Goal: Task Accomplishment & Management: Manage account settings

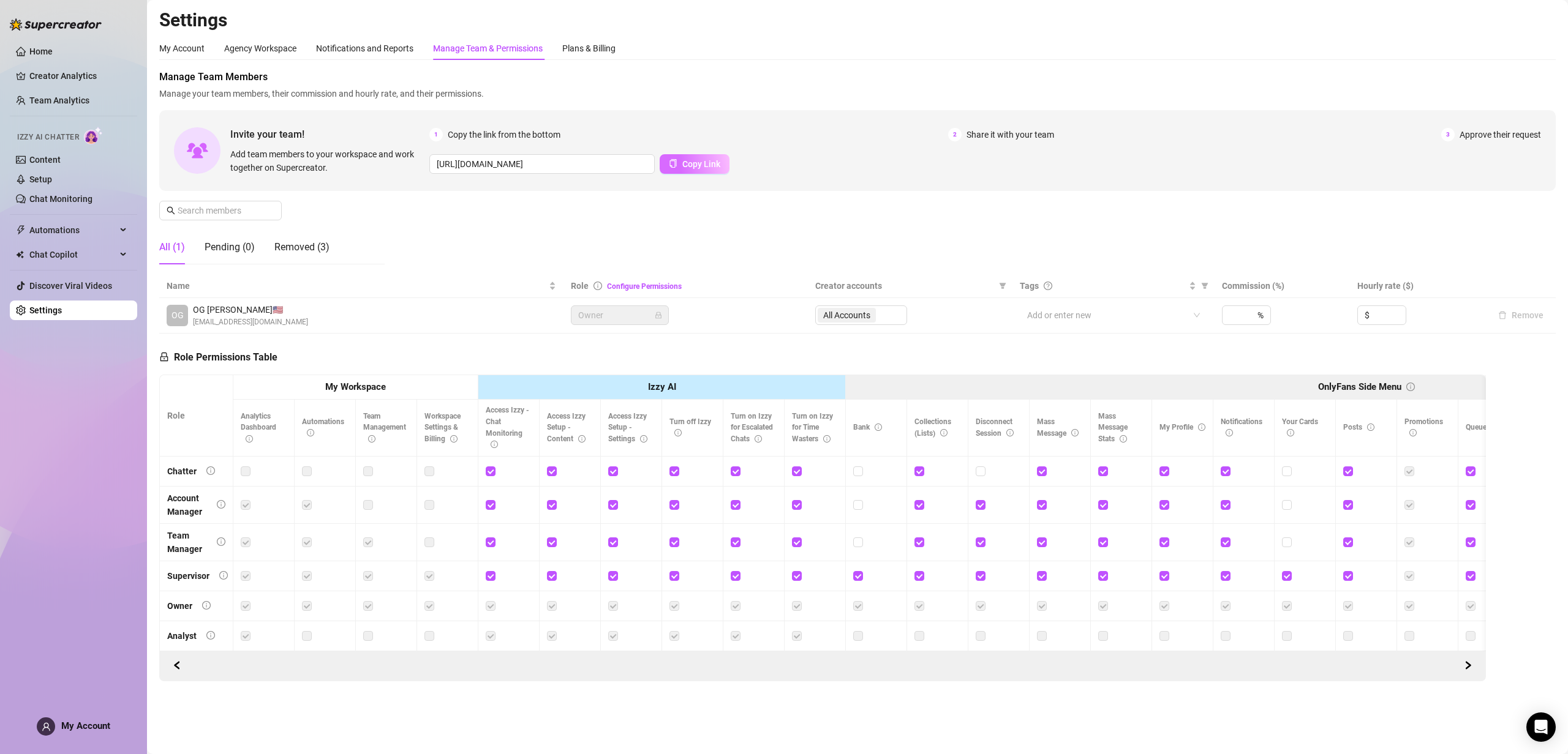
click at [691, 165] on span "Copy Link" at bounding box center [701, 164] width 38 height 10
click at [1011, 432] on icon "info-circle" at bounding box center [1010, 433] width 7 height 7
click at [1164, 471] on input "checkbox" at bounding box center [1163, 470] width 8 height 8
checkbox input "false"
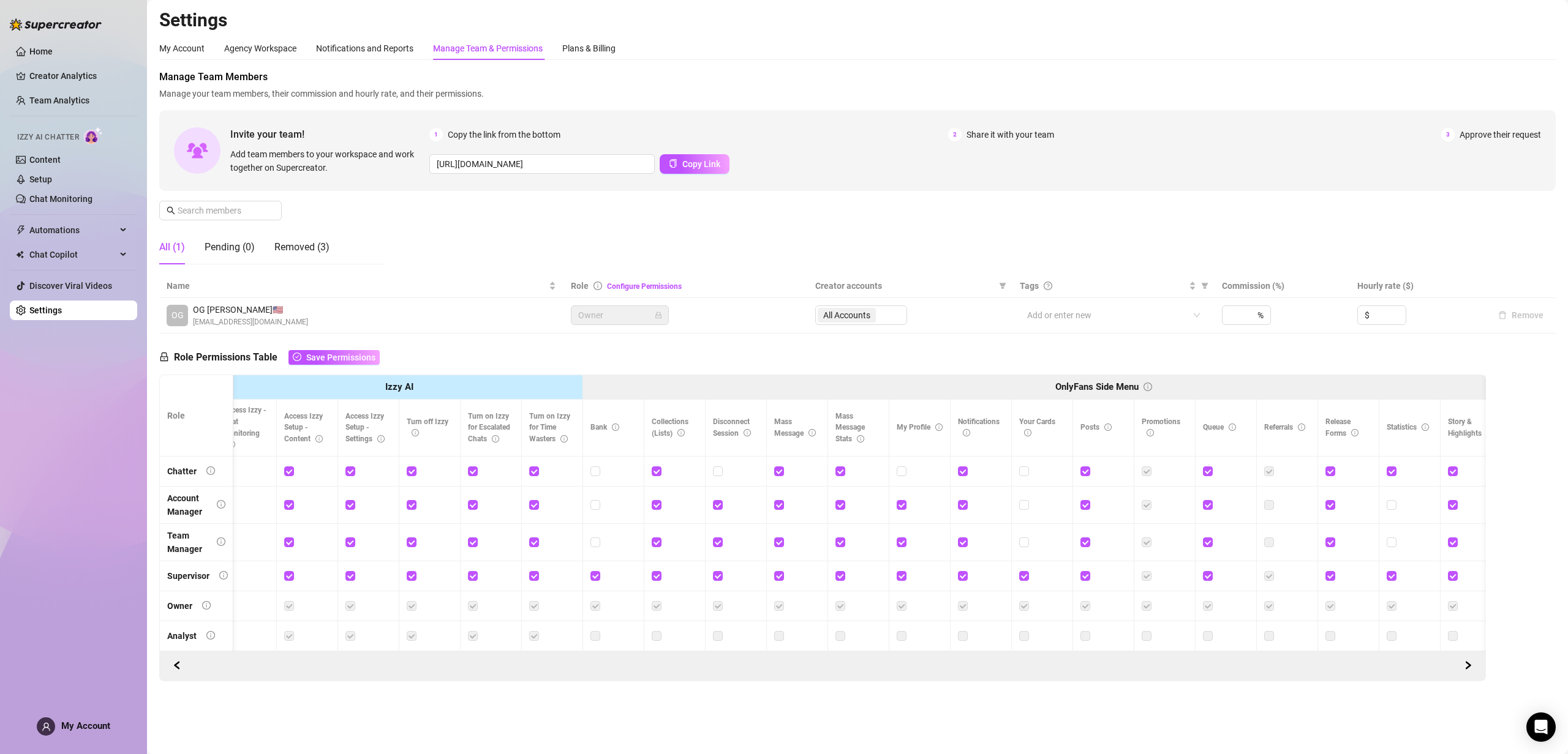
scroll to position [0, 272]
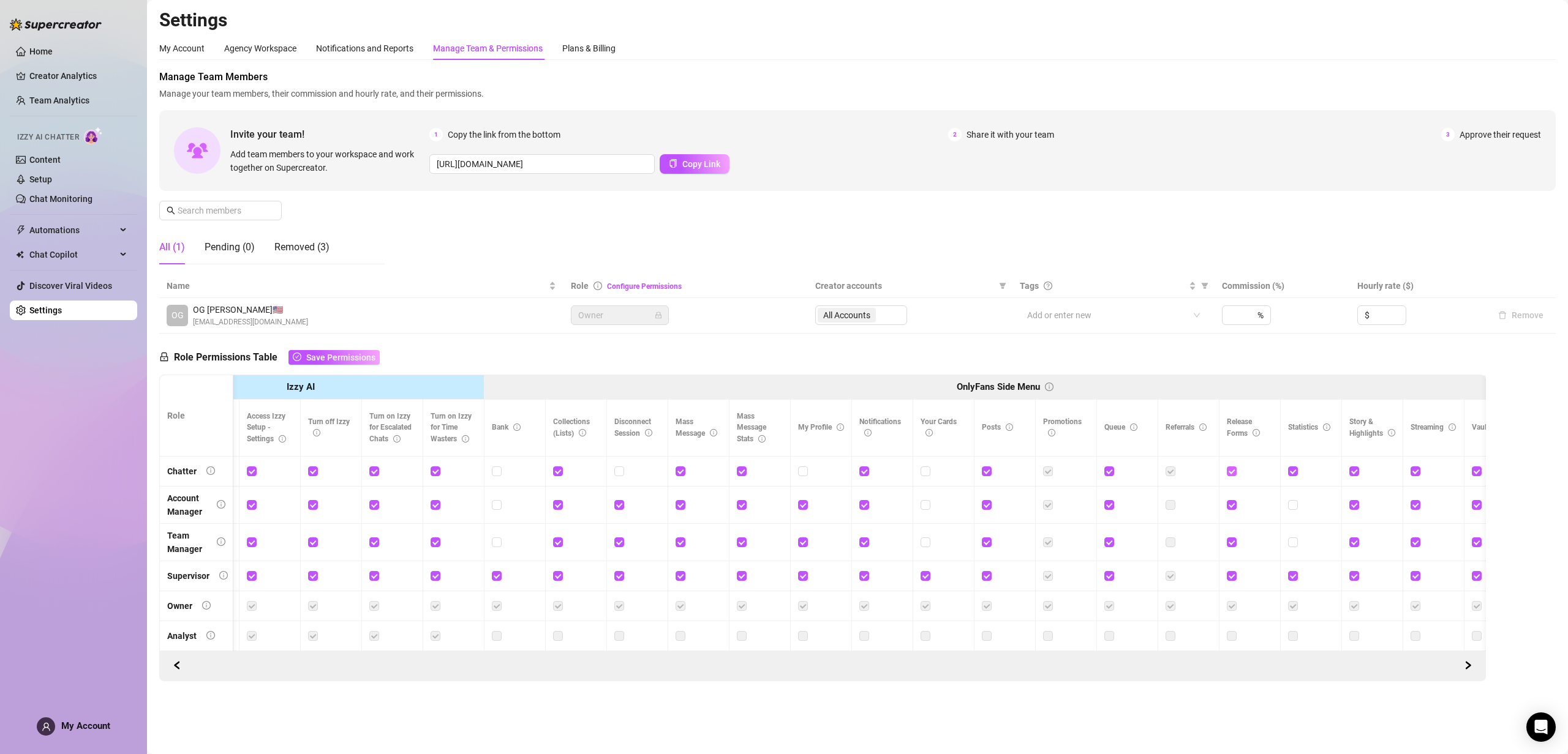
click at [1230, 473] on input "checkbox" at bounding box center [1231, 470] width 8 height 8
checkbox input "false"
click at [1291, 473] on input "checkbox" at bounding box center [1292, 470] width 8 height 8
checkbox input "false"
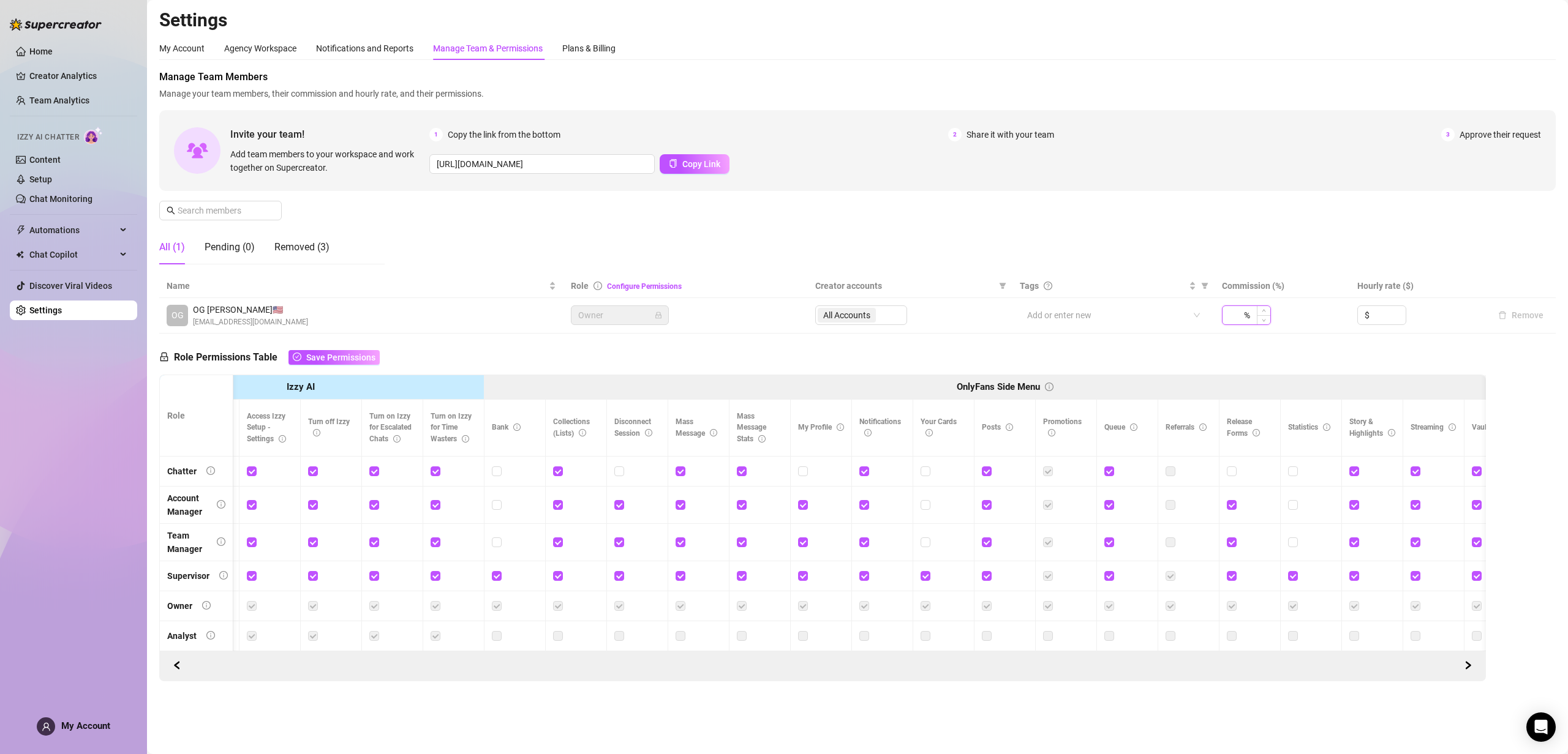
click at [1241, 321] on input at bounding box center [1235, 315] width 12 height 18
type input "2"
click at [1266, 337] on div "Role Permissions Table Save Permissions Role My Workspace Izzy AI OnlyFans Side…" at bounding box center [822, 508] width 1326 height 348
drag, startPoint x: 1240, startPoint y: 316, endPoint x: 1154, endPoint y: 313, distance: 86.1
click at [1156, 313] on tr "OG OG [PERSON_NAME] 🇺🇸 [EMAIL_ADDRESS][DOMAIN_NAME] Owner All Accounts Add or e…" at bounding box center [857, 316] width 1396 height 36
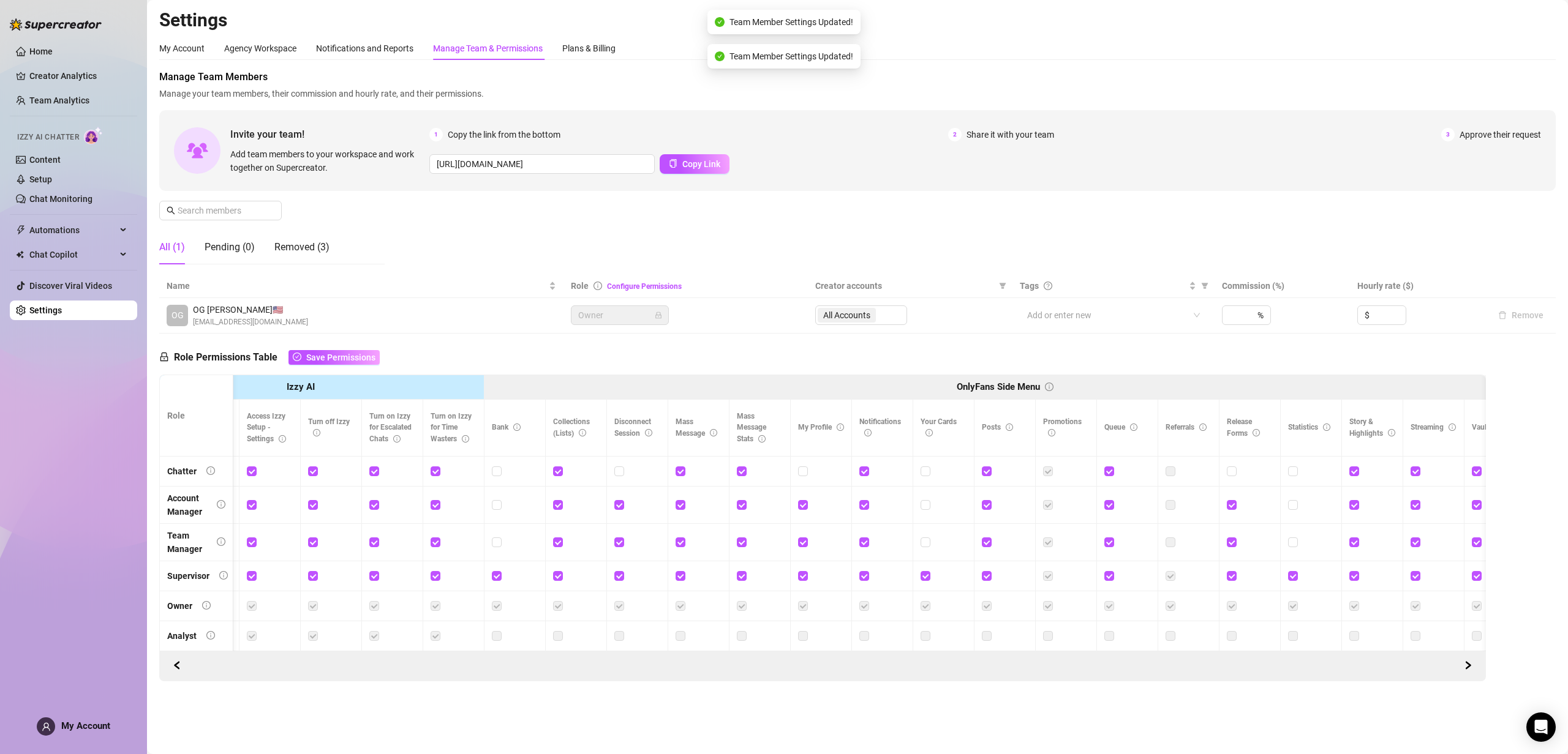
click at [1261, 354] on div "Role Permissions Table Save Permissions Role My Workspace Izzy AI OnlyFans Side…" at bounding box center [822, 508] width 1326 height 348
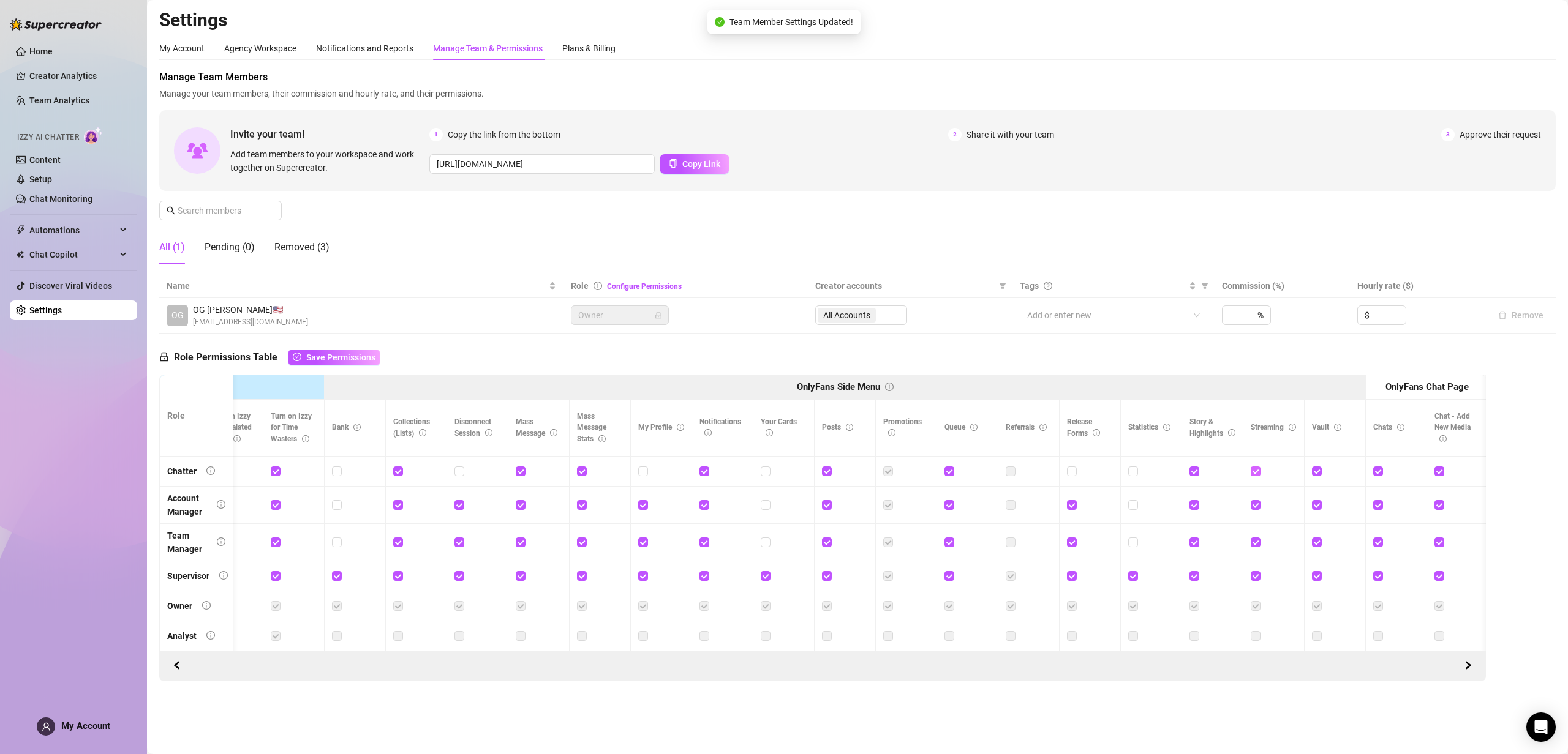
click at [1253, 471] on input "checkbox" at bounding box center [1255, 470] width 8 height 8
checkbox input "false"
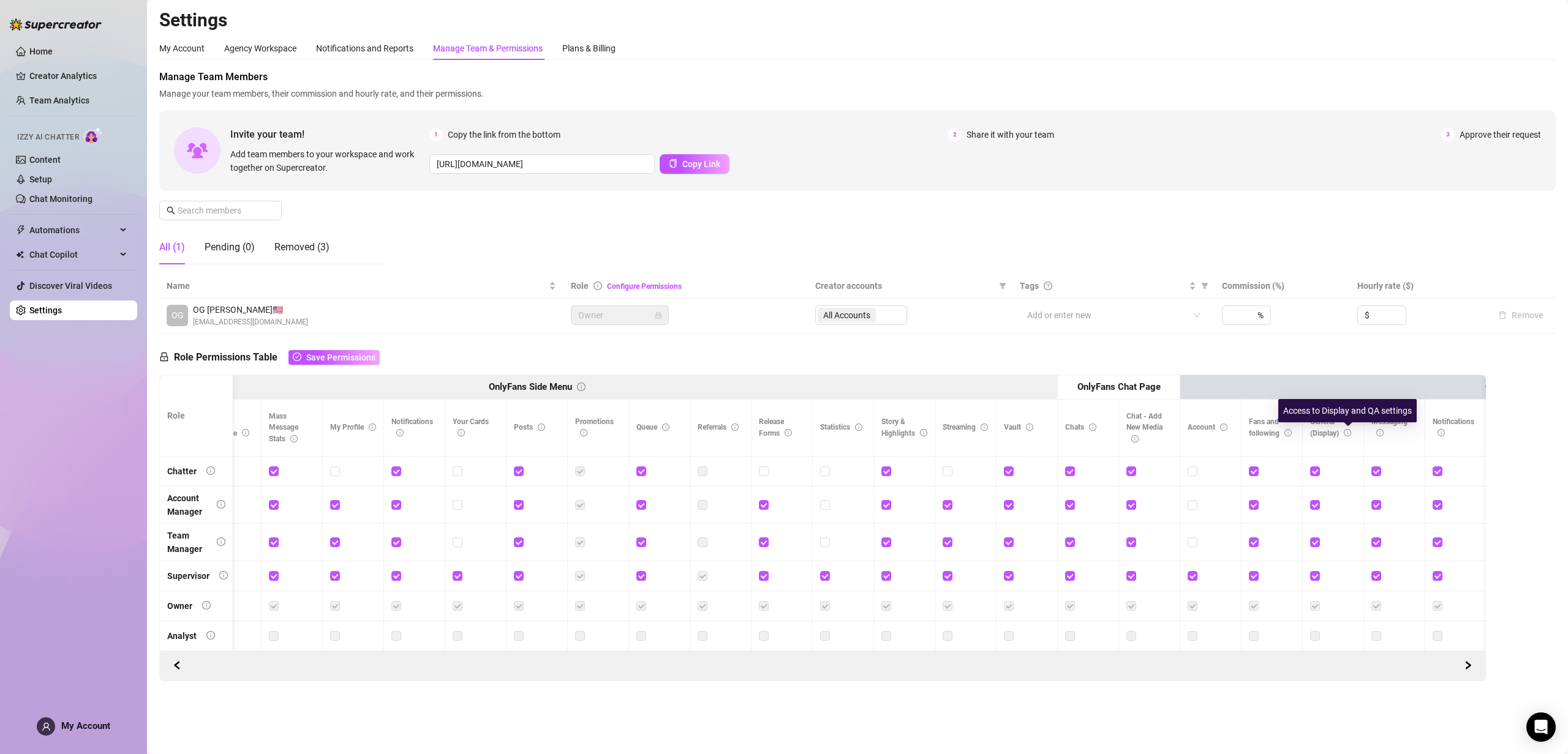
click at [1346, 435] on icon "info-circle" at bounding box center [1347, 433] width 7 height 7
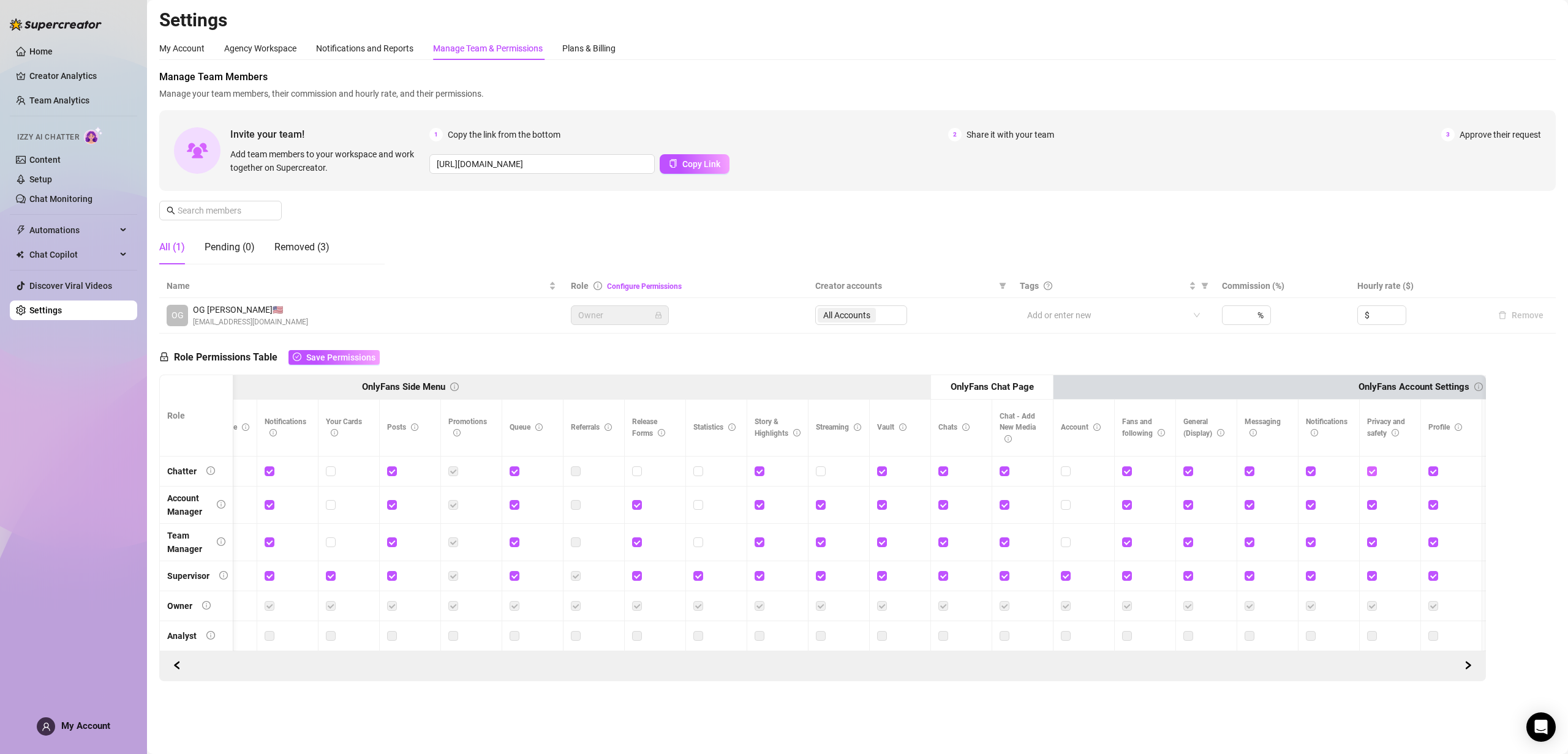
click at [1372, 473] on input "checkbox" at bounding box center [1371, 470] width 8 height 8
checkbox input "false"
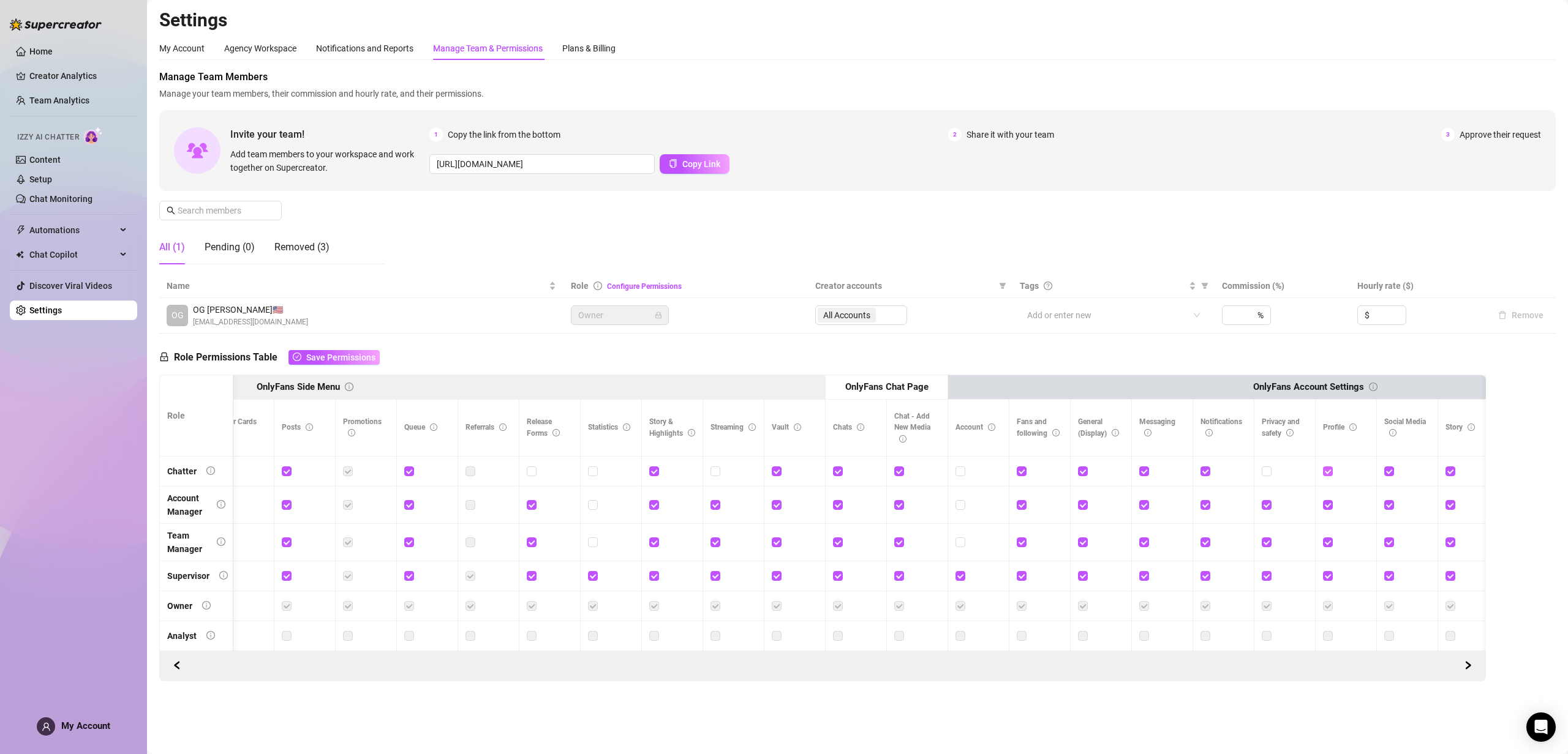
click at [1328, 471] on input "checkbox" at bounding box center [1327, 470] width 8 height 8
checkbox input "false"
click at [1392, 470] on input "checkbox" at bounding box center [1388, 470] width 8 height 8
checkbox input "false"
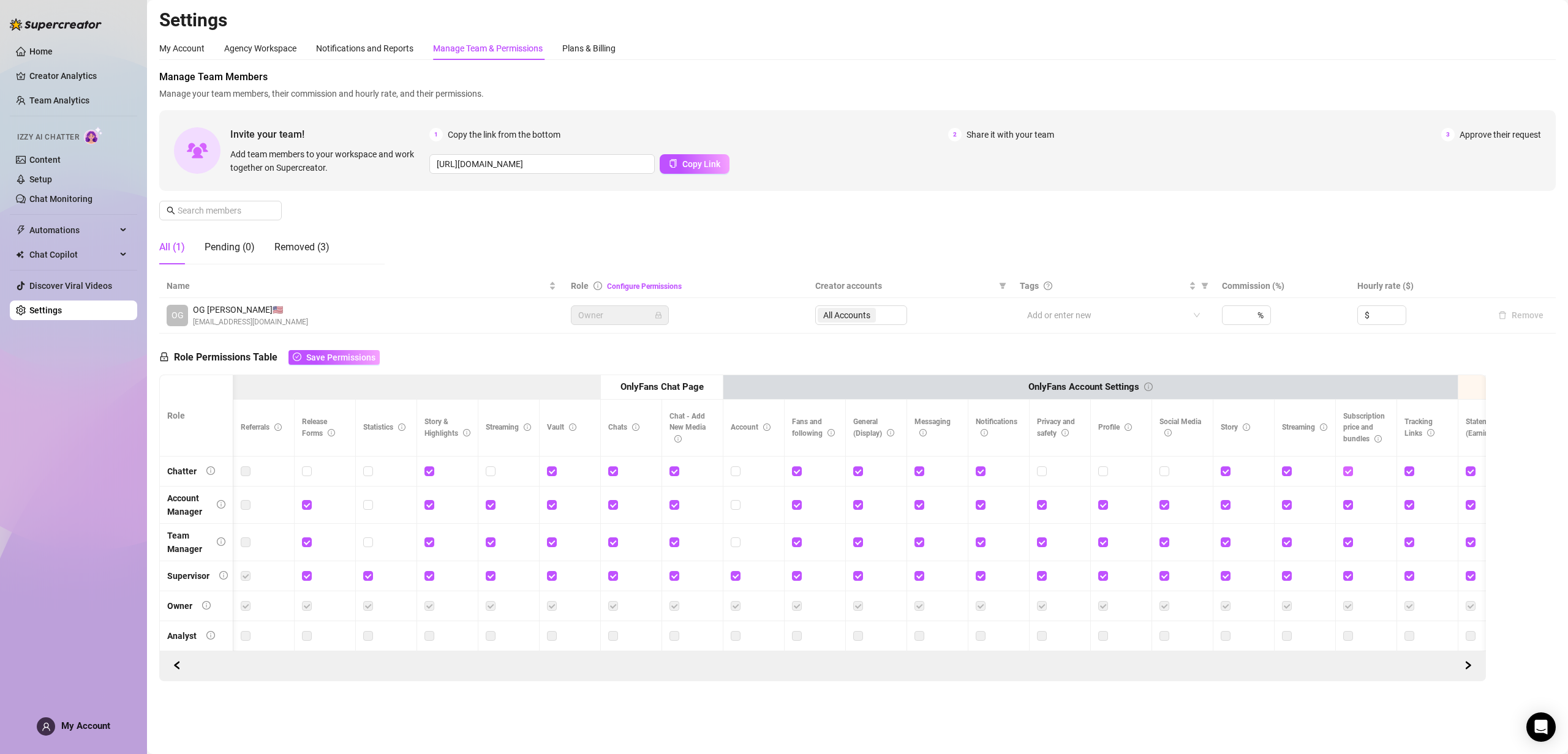
click at [1345, 474] on input "checkbox" at bounding box center [1347, 470] width 8 height 8
checkbox input "false"
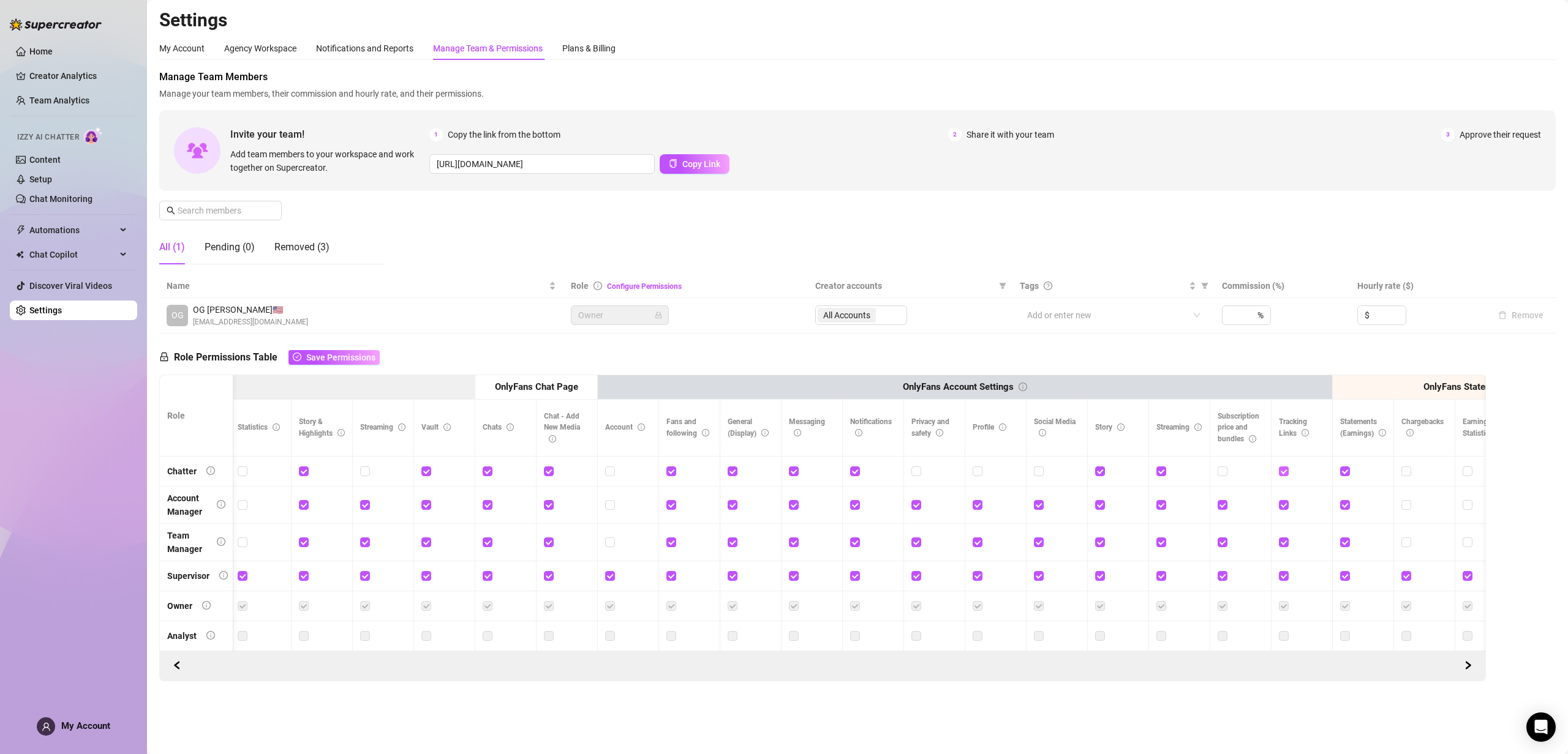
click at [1284, 472] on input "checkbox" at bounding box center [1283, 470] width 8 height 8
checkbox input "false"
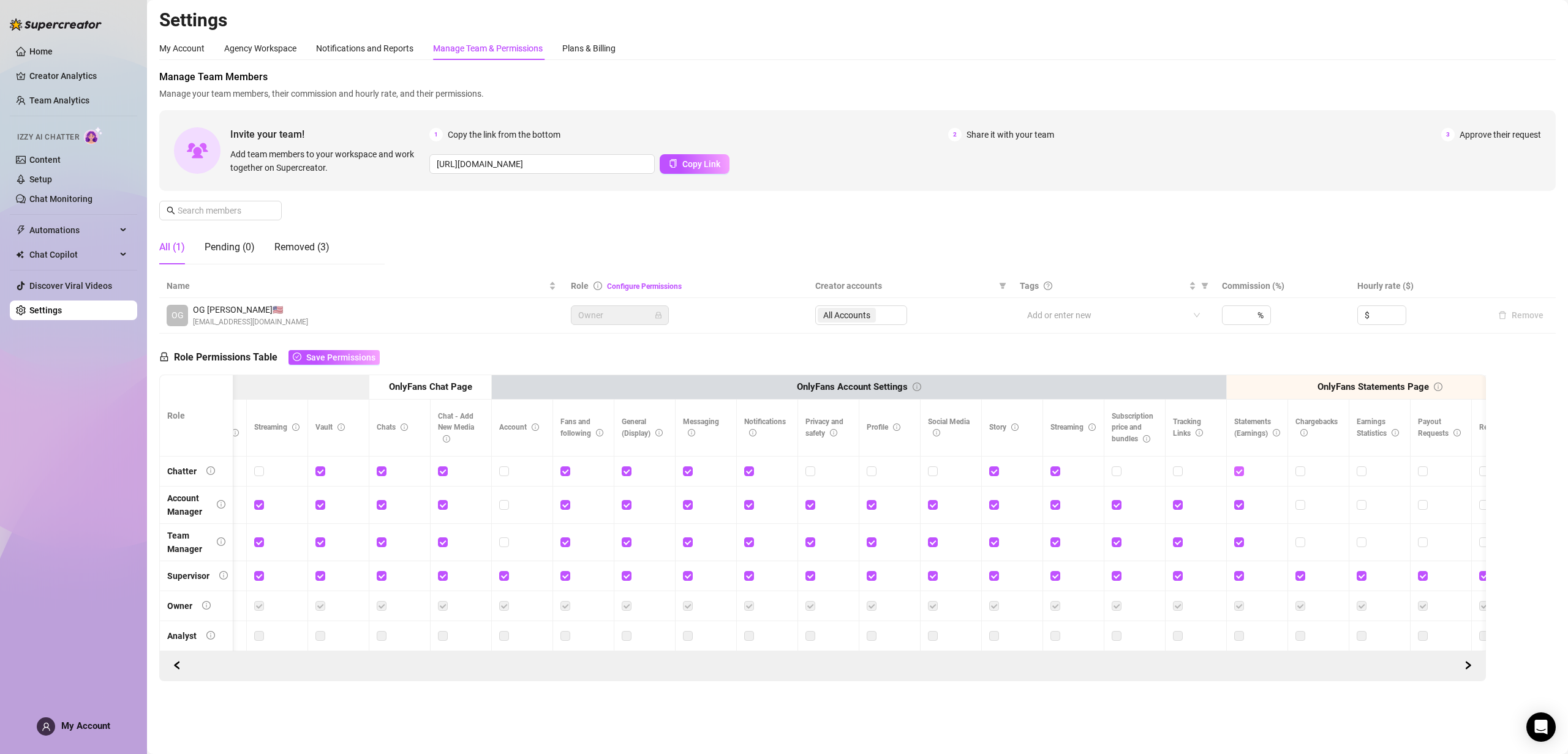
click at [1237, 472] on input "checkbox" at bounding box center [1238, 470] width 8 height 8
checkbox input "false"
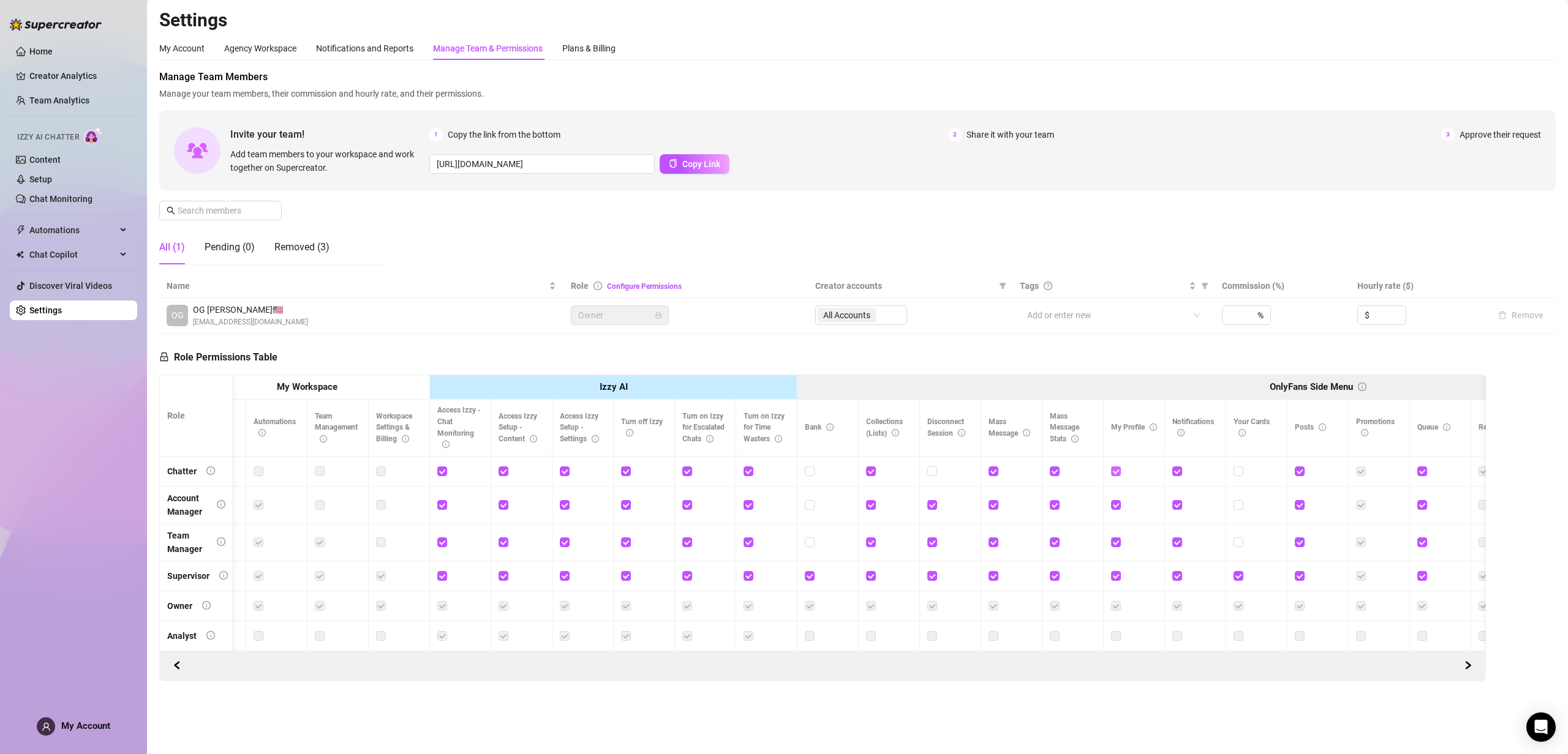
drag, startPoint x: 1117, startPoint y: 468, endPoint x: 1123, endPoint y: 475, distance: 9.2
click at [1117, 469] on input "checkbox" at bounding box center [1115, 470] width 8 height 8
checkbox input "false"
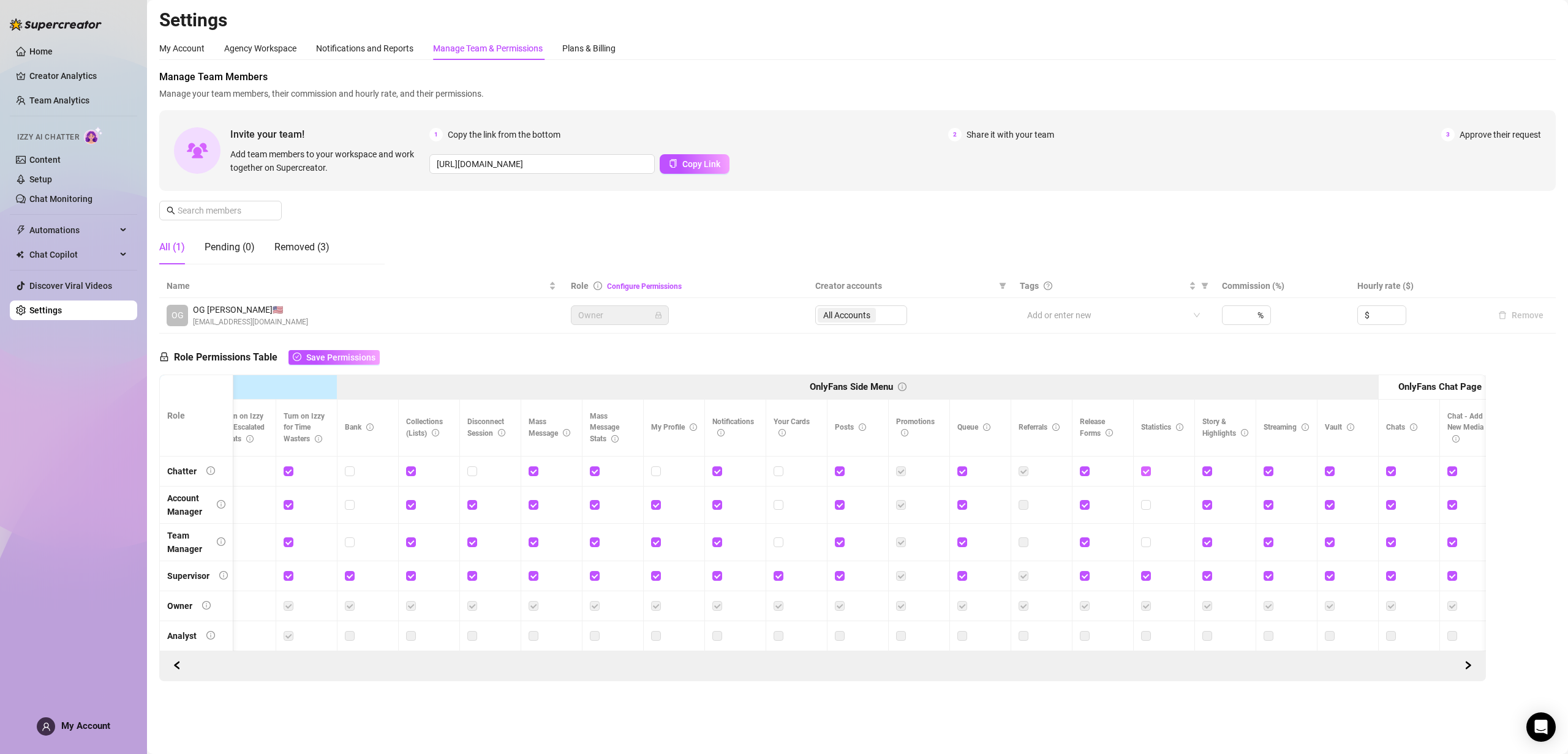
click at [1149, 470] on input "checkbox" at bounding box center [1145, 470] width 8 height 8
checkbox input "false"
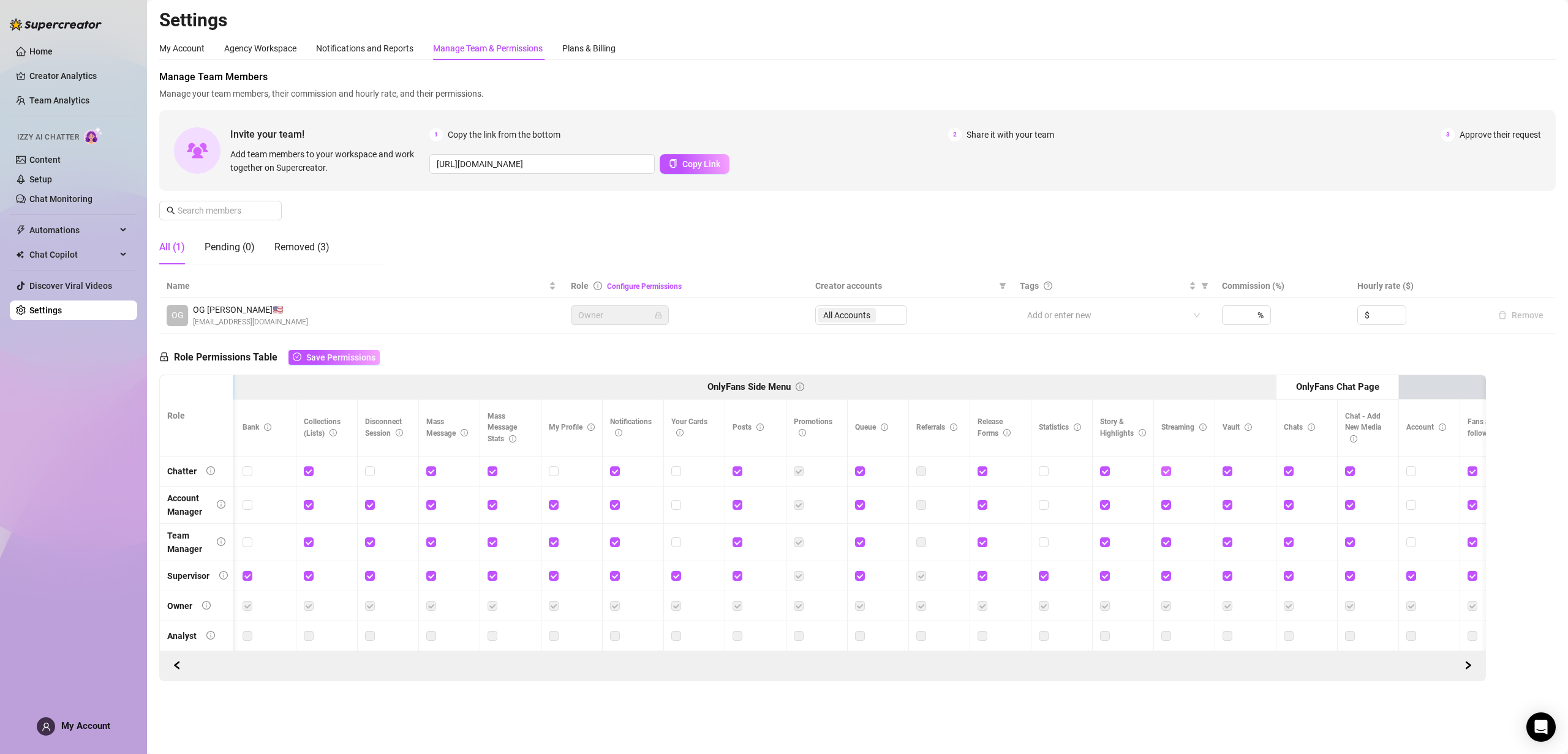
click at [1165, 470] on input "checkbox" at bounding box center [1165, 470] width 8 height 8
checkbox input "false"
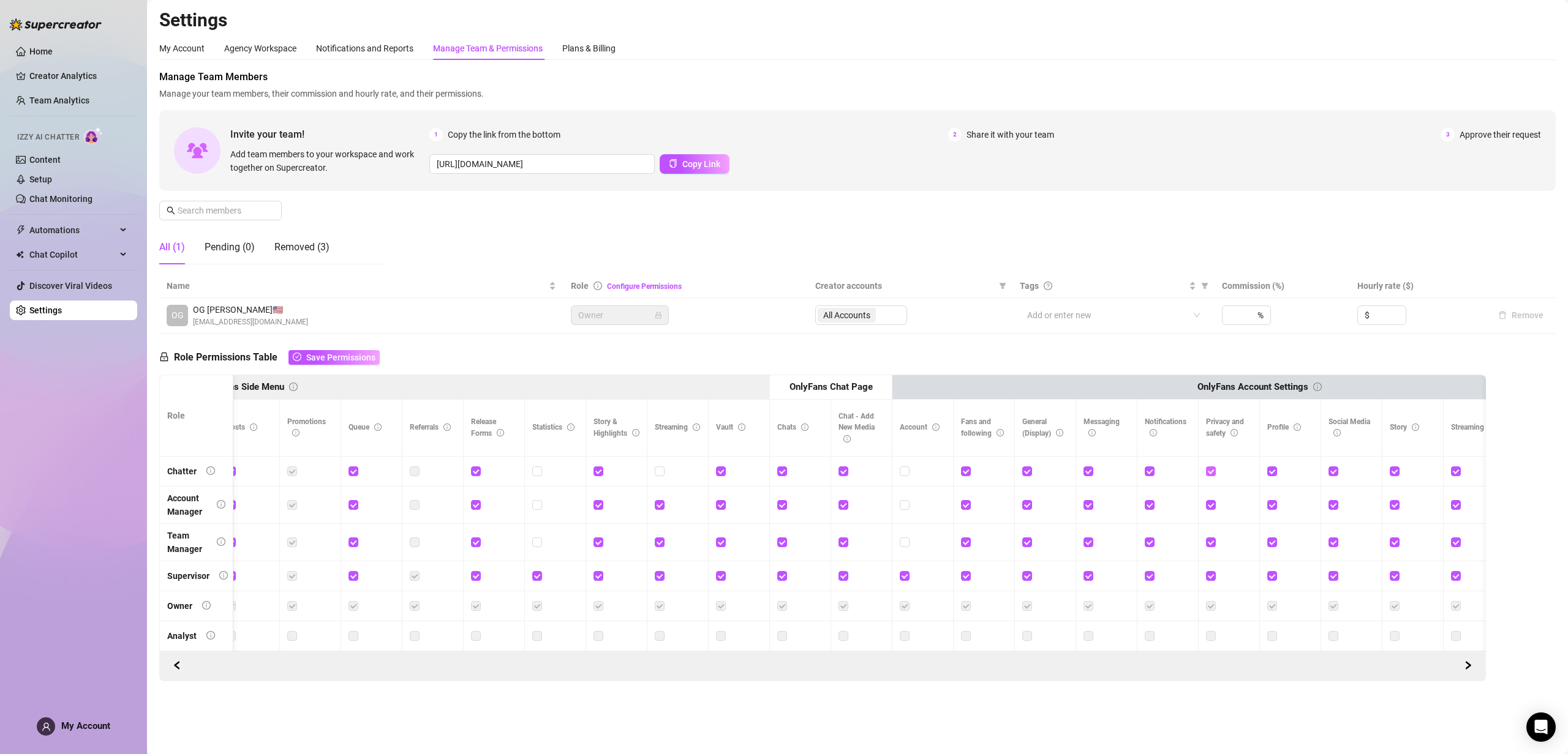
click at [1213, 471] on input "checkbox" at bounding box center [1210, 470] width 8 height 8
checkbox input "false"
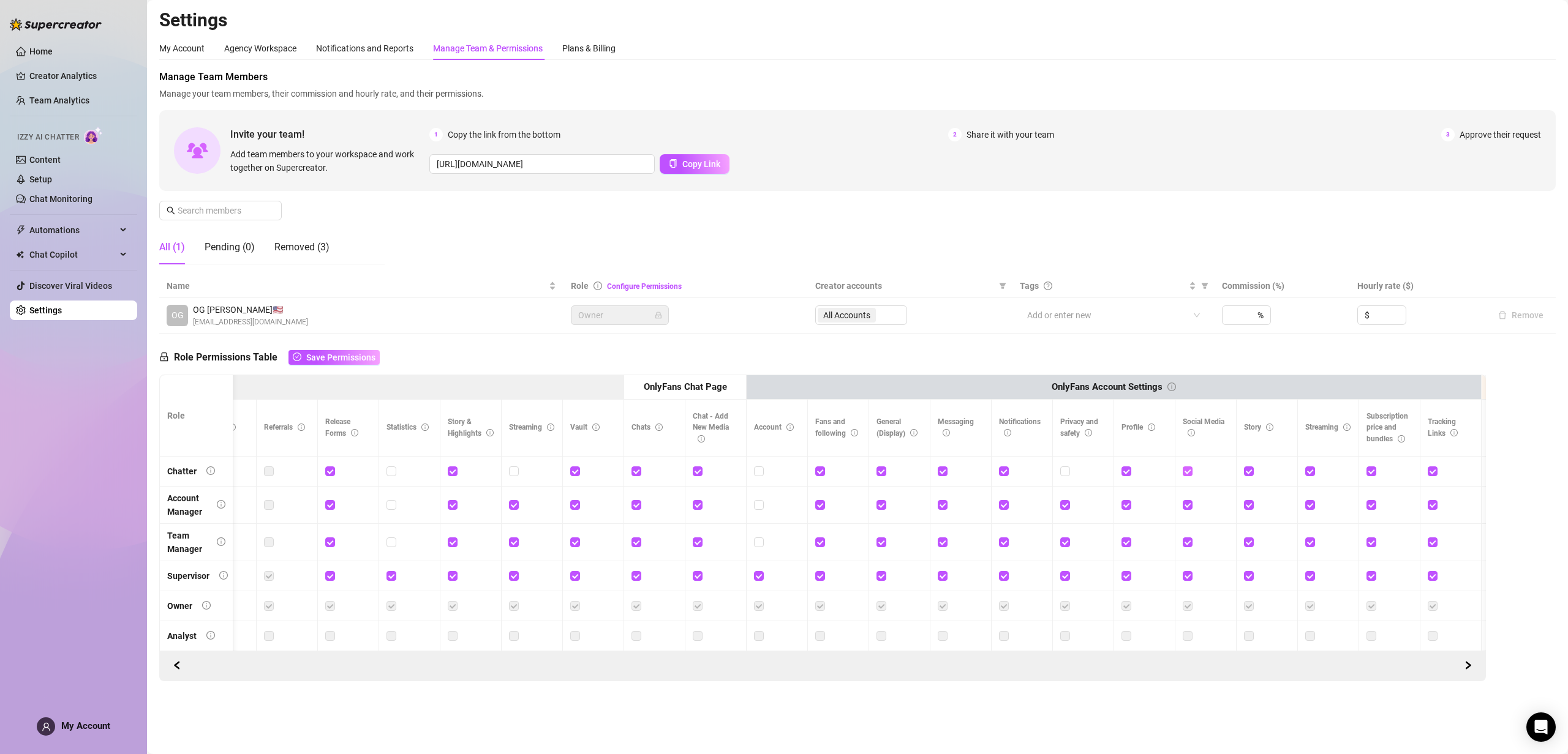
click at [1189, 470] on input "checkbox" at bounding box center [1187, 470] width 8 height 8
checkbox input "false"
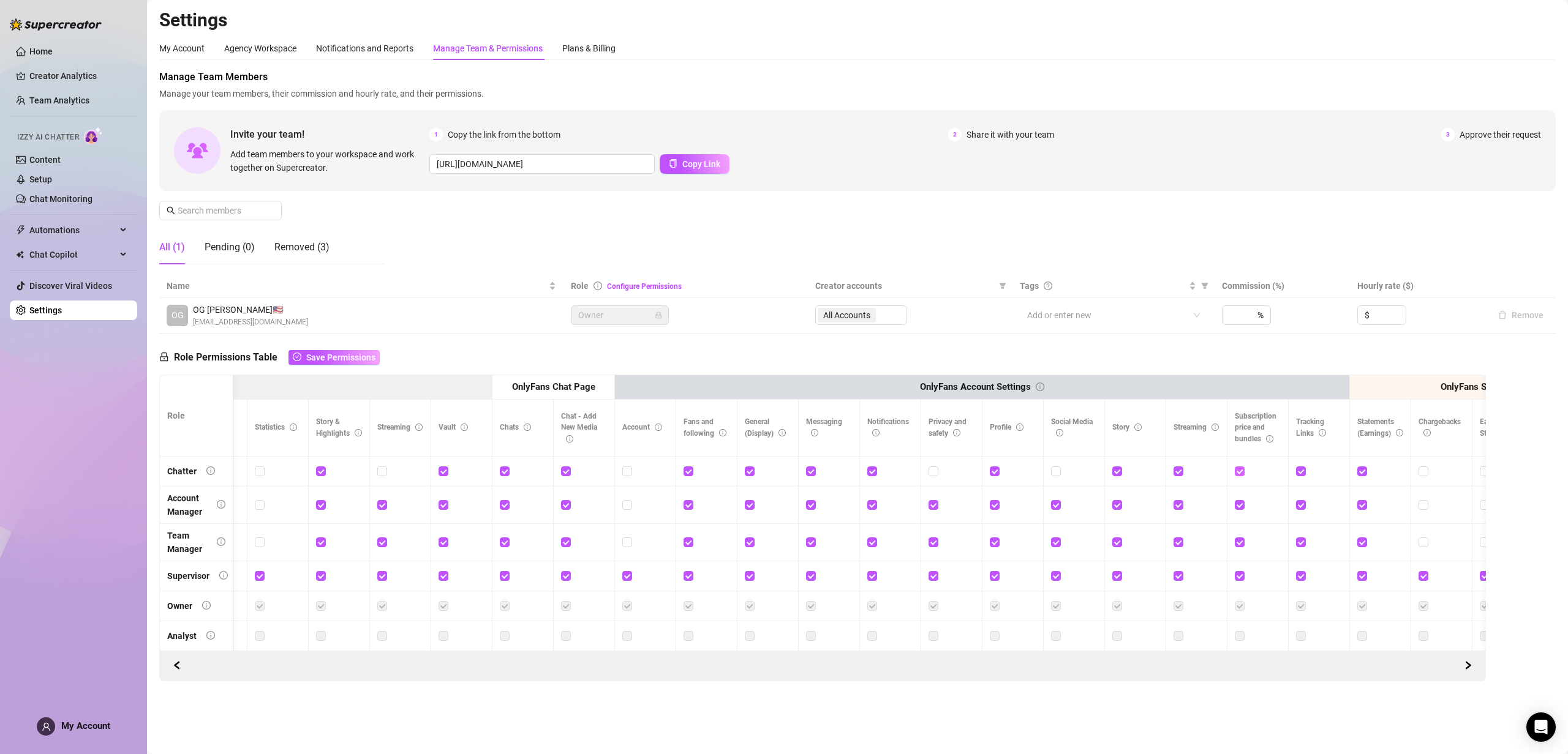
click at [1238, 474] on input "checkbox" at bounding box center [1239, 470] width 8 height 8
checkbox input "false"
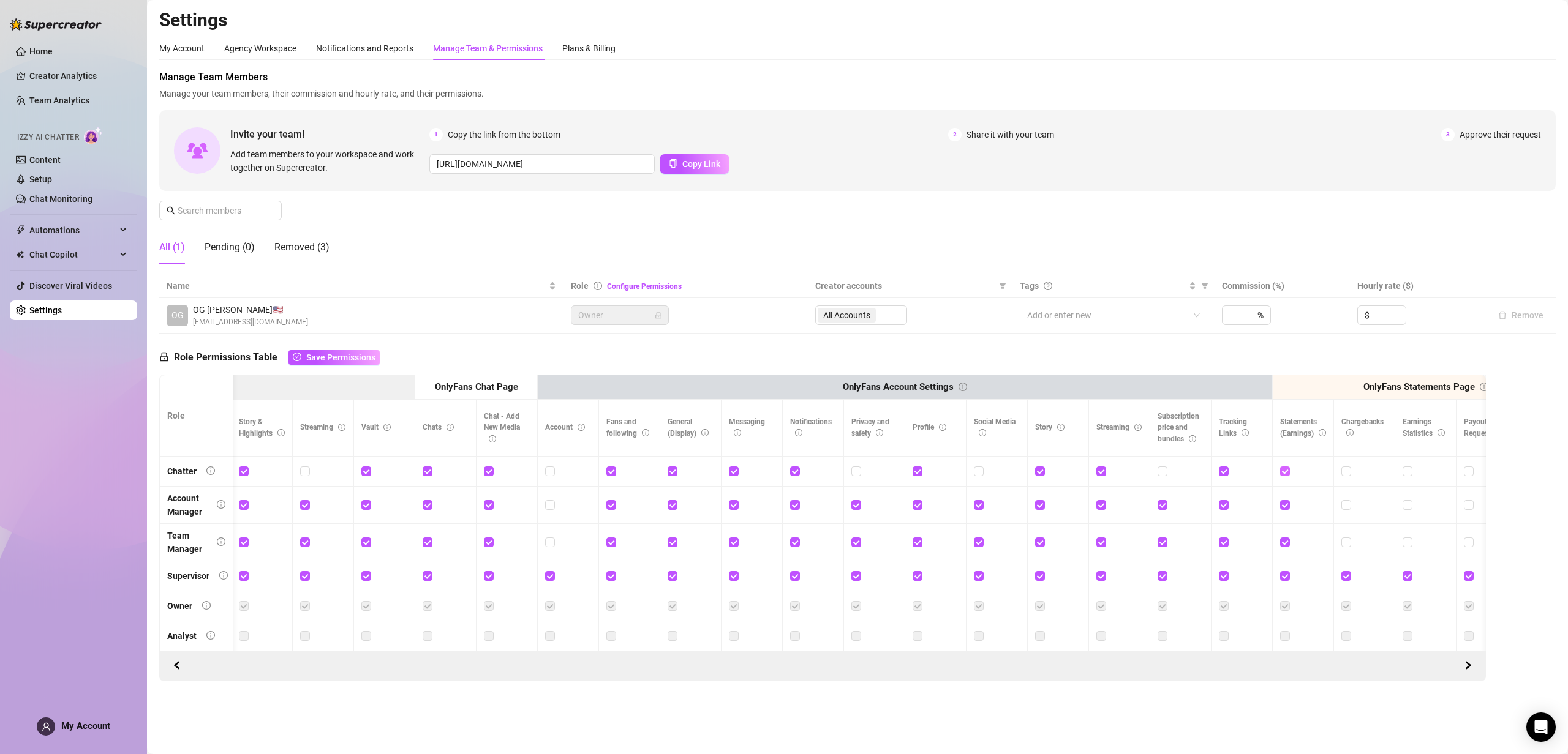
click at [1284, 472] on input "checkbox" at bounding box center [1284, 470] width 8 height 8
checkbox input "false"
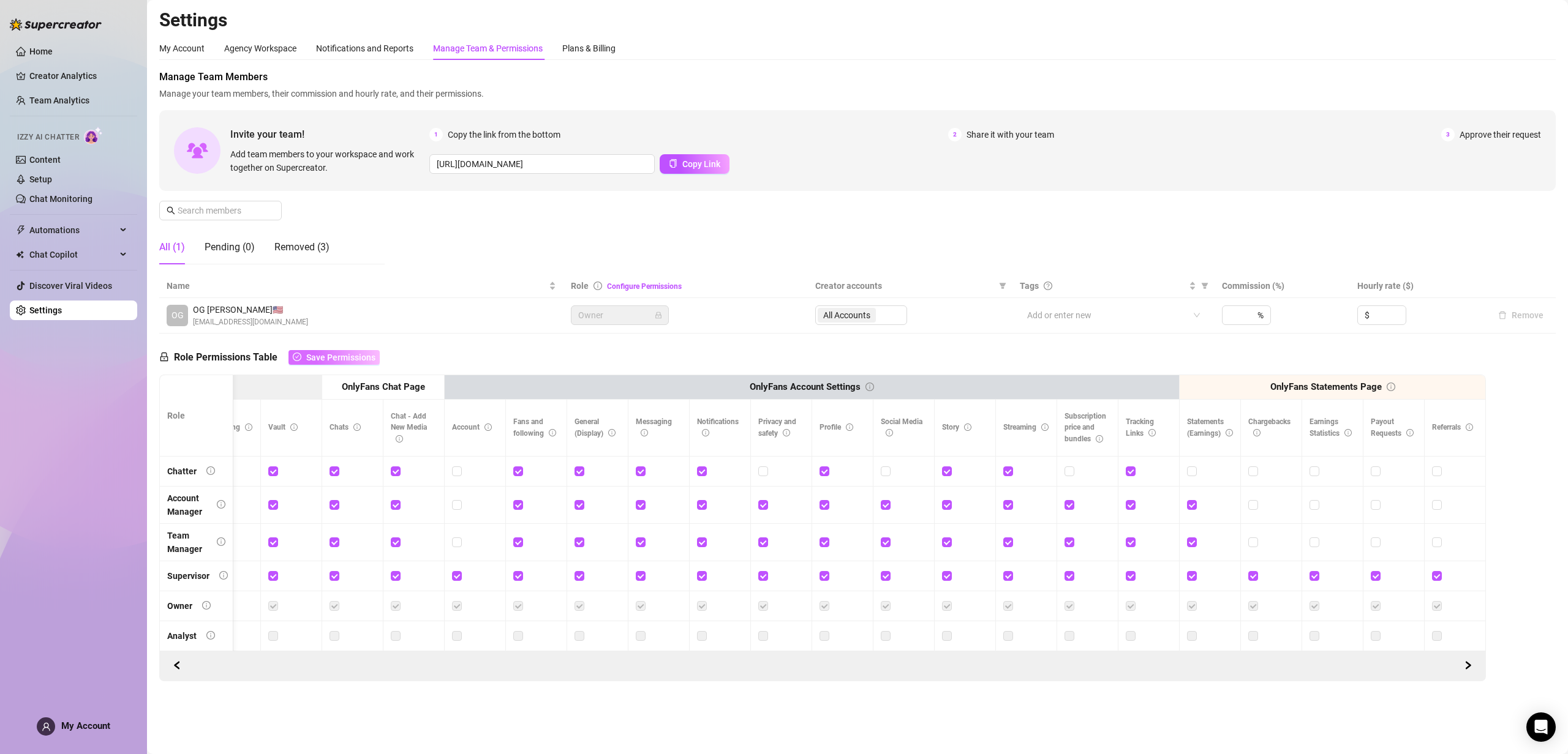
click at [312, 354] on span "Save Permissions" at bounding box center [340, 358] width 69 height 10
click at [90, 258] on span "Chat Copilot" at bounding box center [73, 255] width 87 height 20
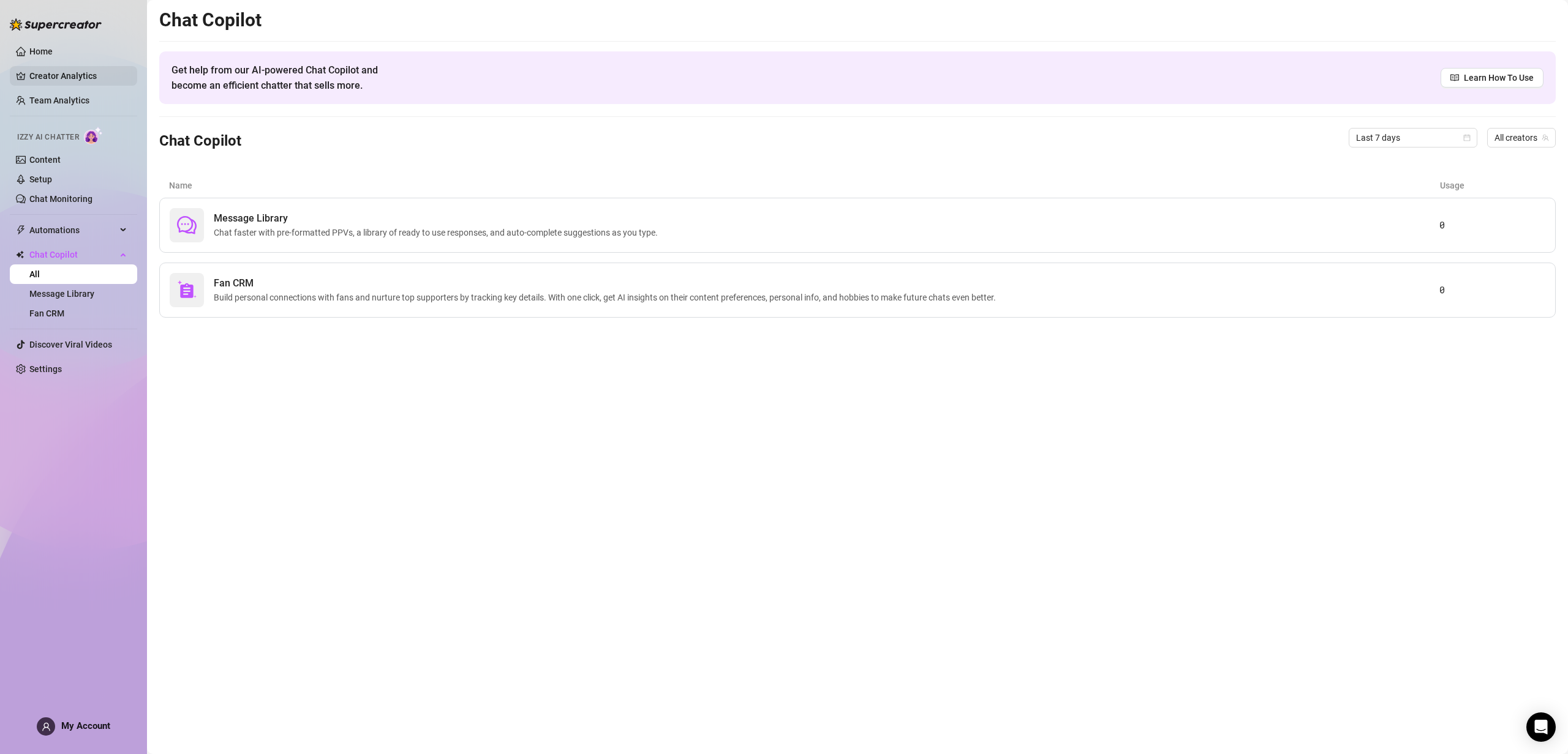
click at [64, 71] on link "Creator Analytics" at bounding box center [78, 76] width 98 height 20
